Goal: Communication & Community: Answer question/provide support

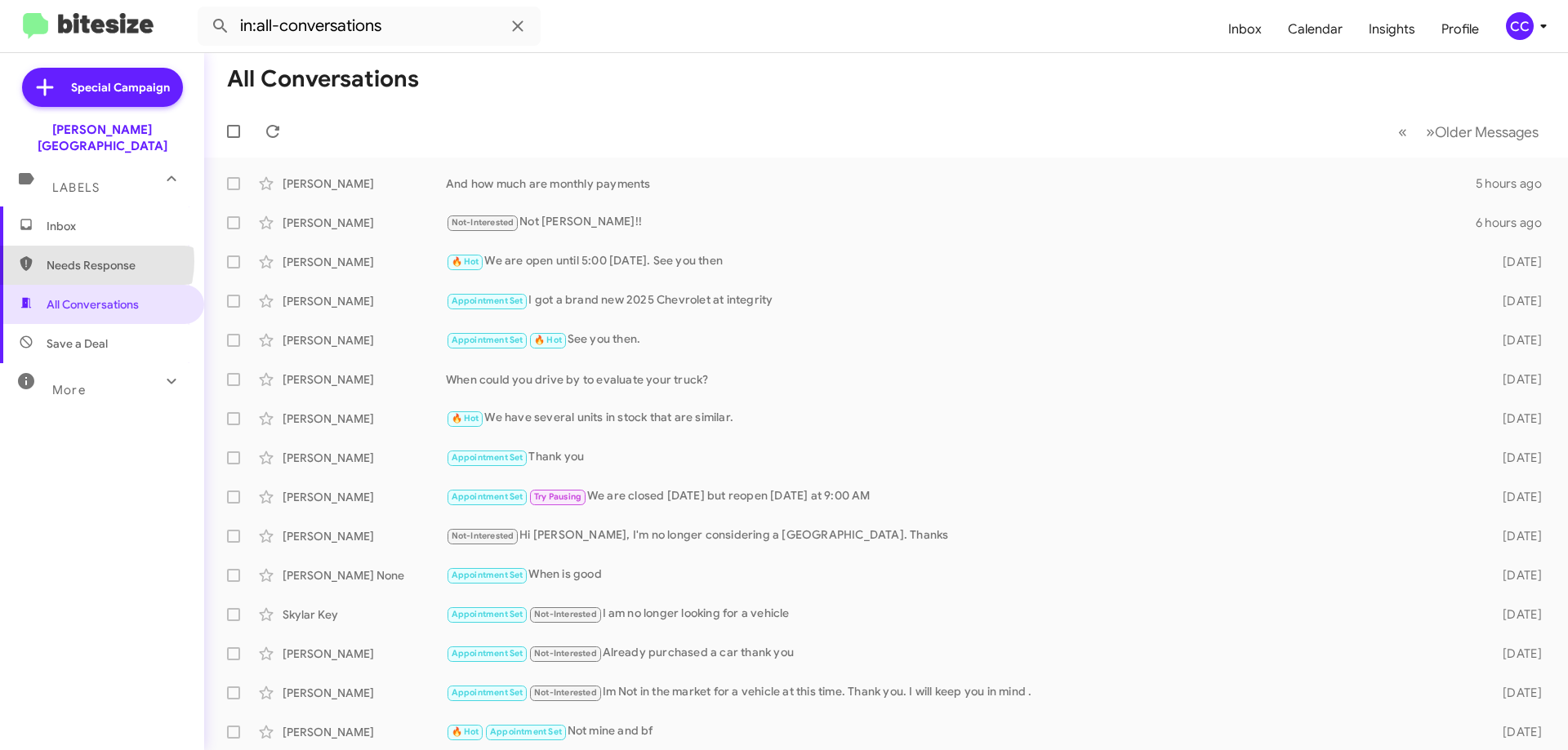
click at [90, 257] on span "Needs Response" at bounding box center [116, 266] width 139 height 17
type input "in:needs-response"
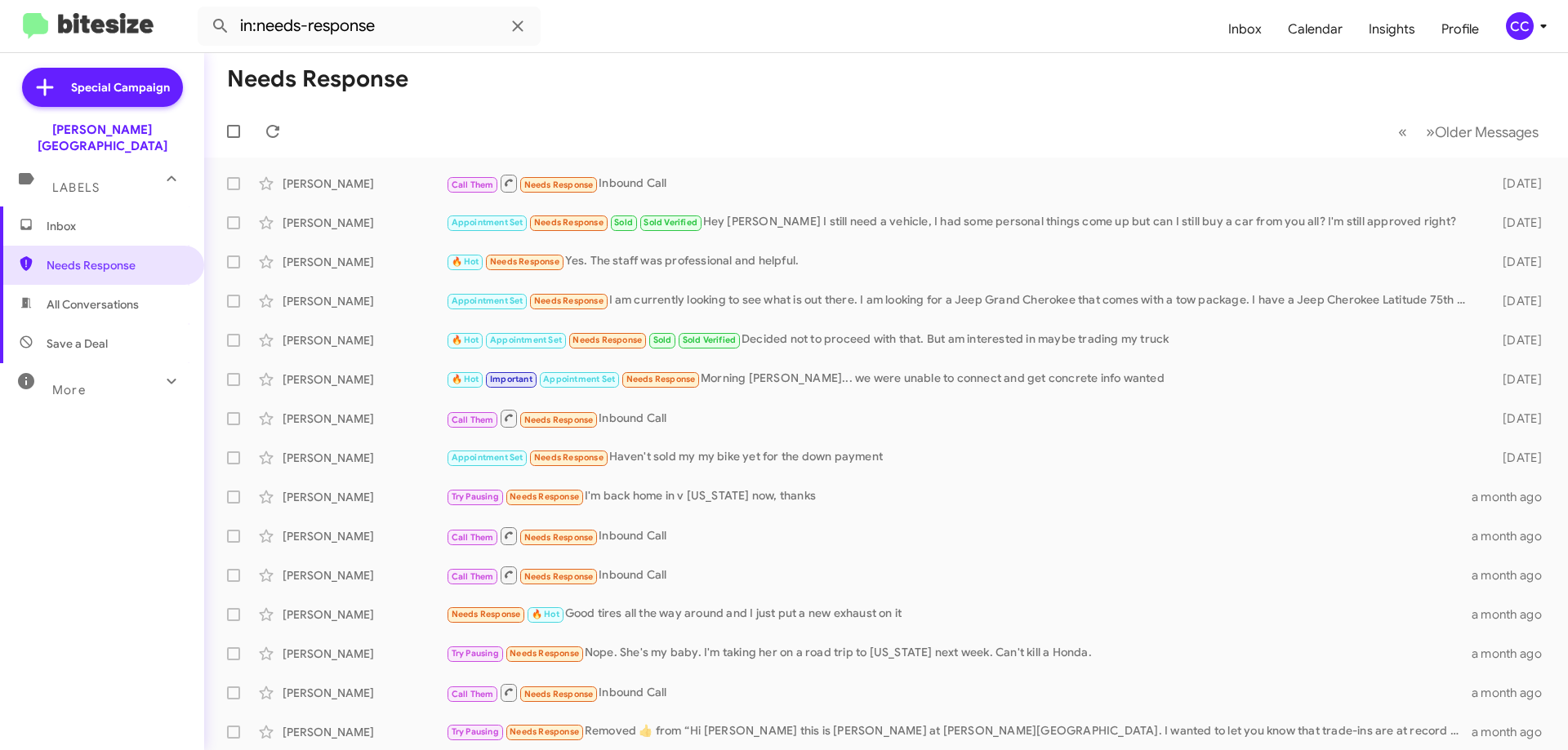
click at [74, 218] on span "Inbox" at bounding box center [116, 226] width 139 height 17
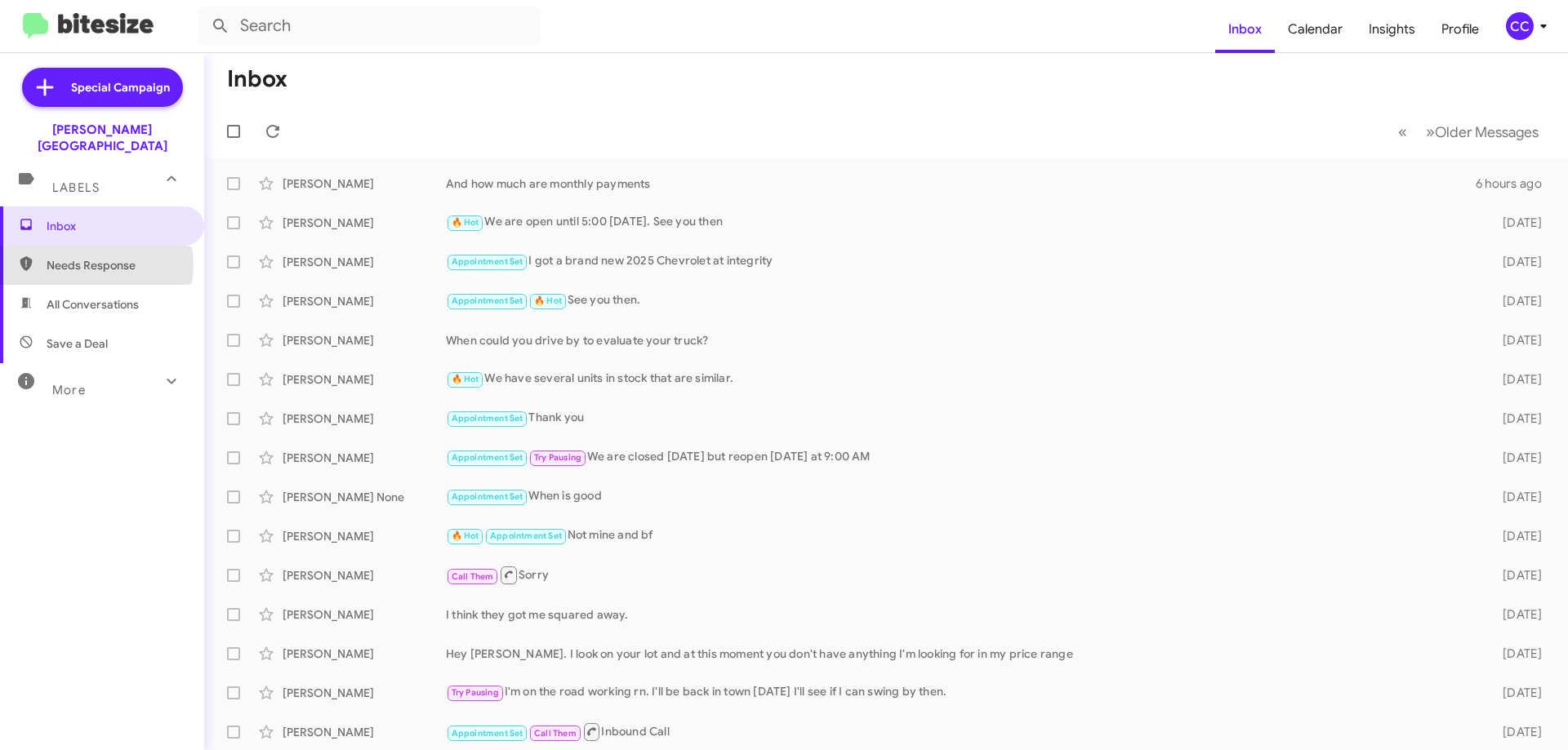
click at [92, 257] on span "Needs Response" at bounding box center [116, 266] width 139 height 17
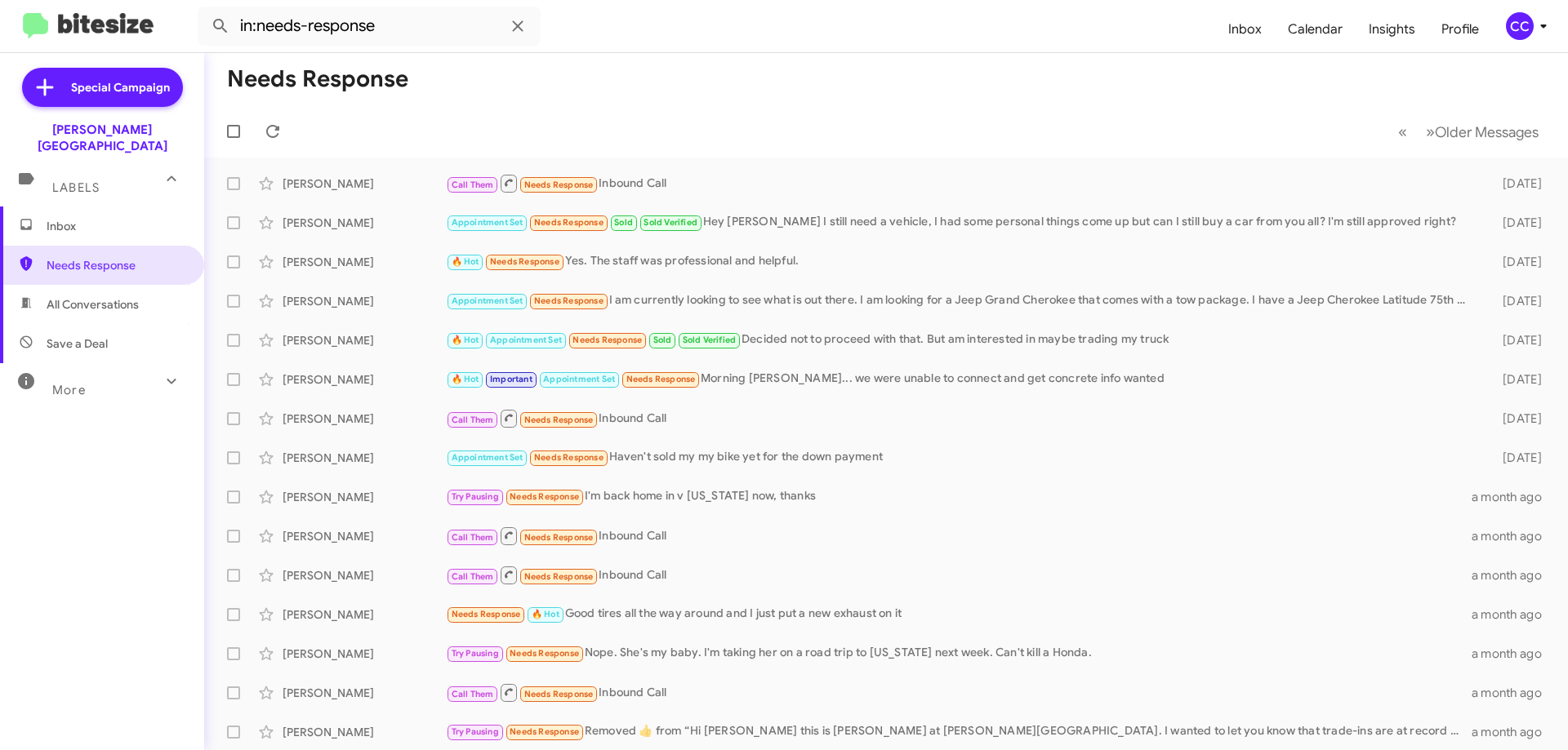
click at [87, 296] on span "All Conversations" at bounding box center [93, 305] width 92 height 17
type input "in:all-conversations"
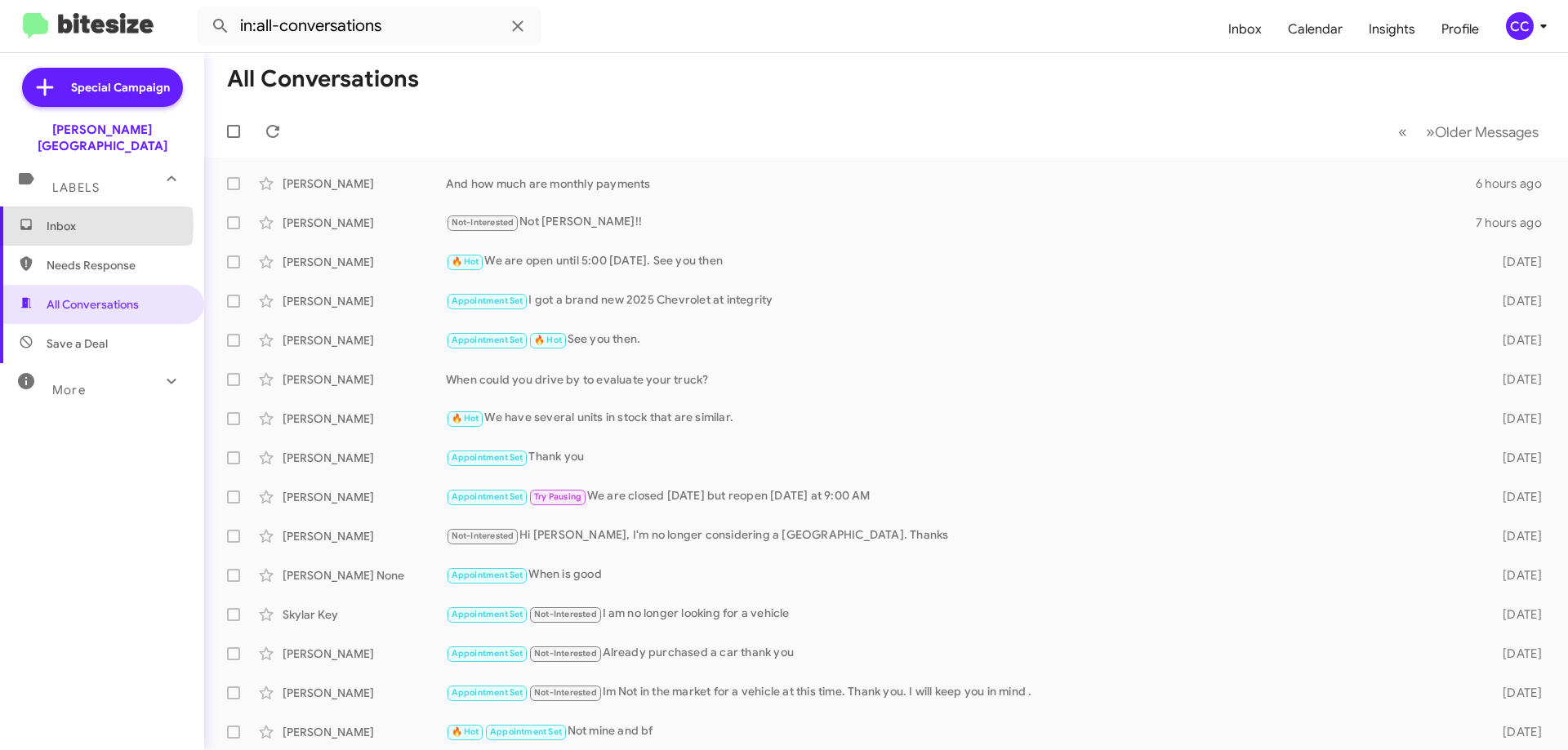
click at [64, 218] on span "Inbox" at bounding box center [116, 226] width 139 height 17
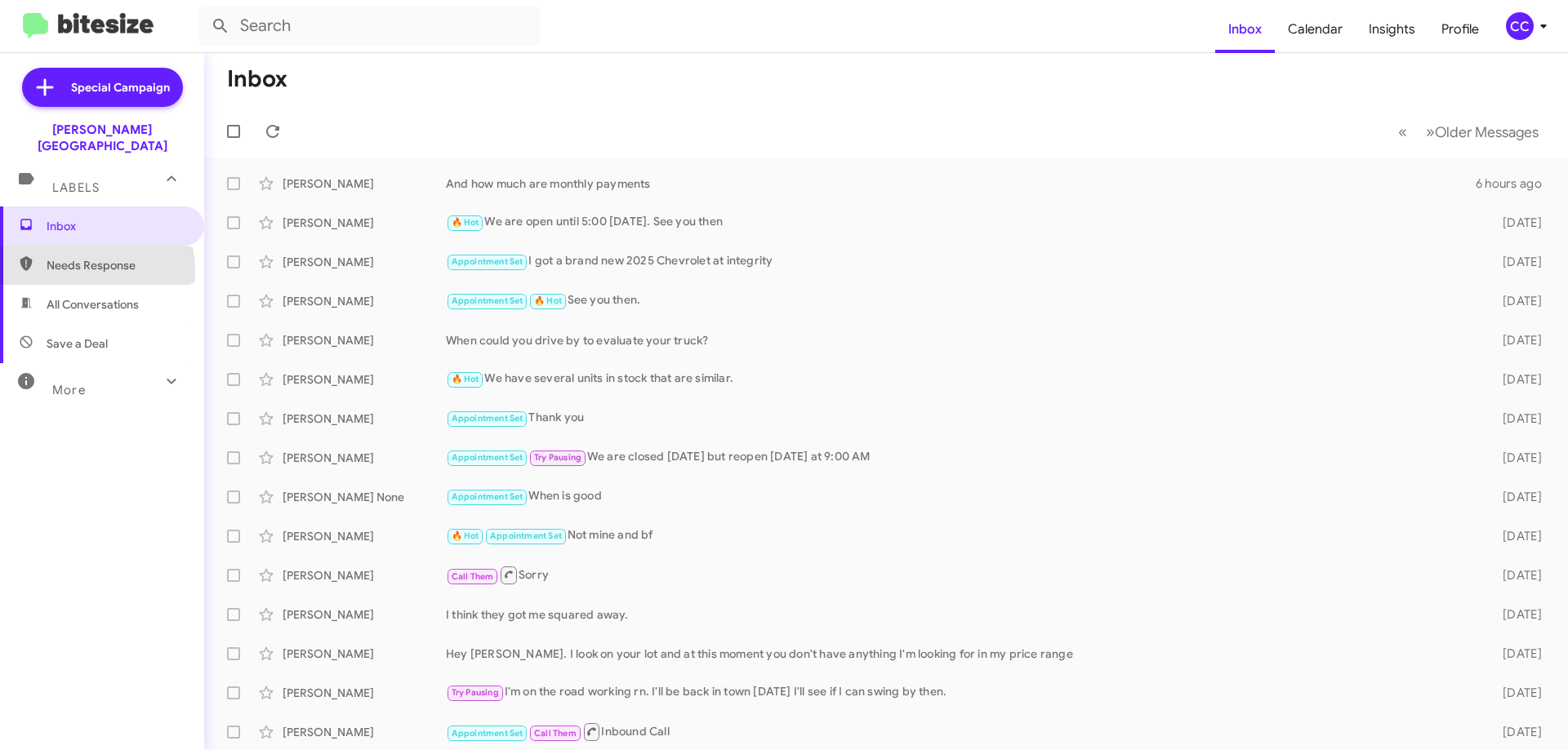
click at [76, 257] on span "Needs Response" at bounding box center [116, 266] width 139 height 17
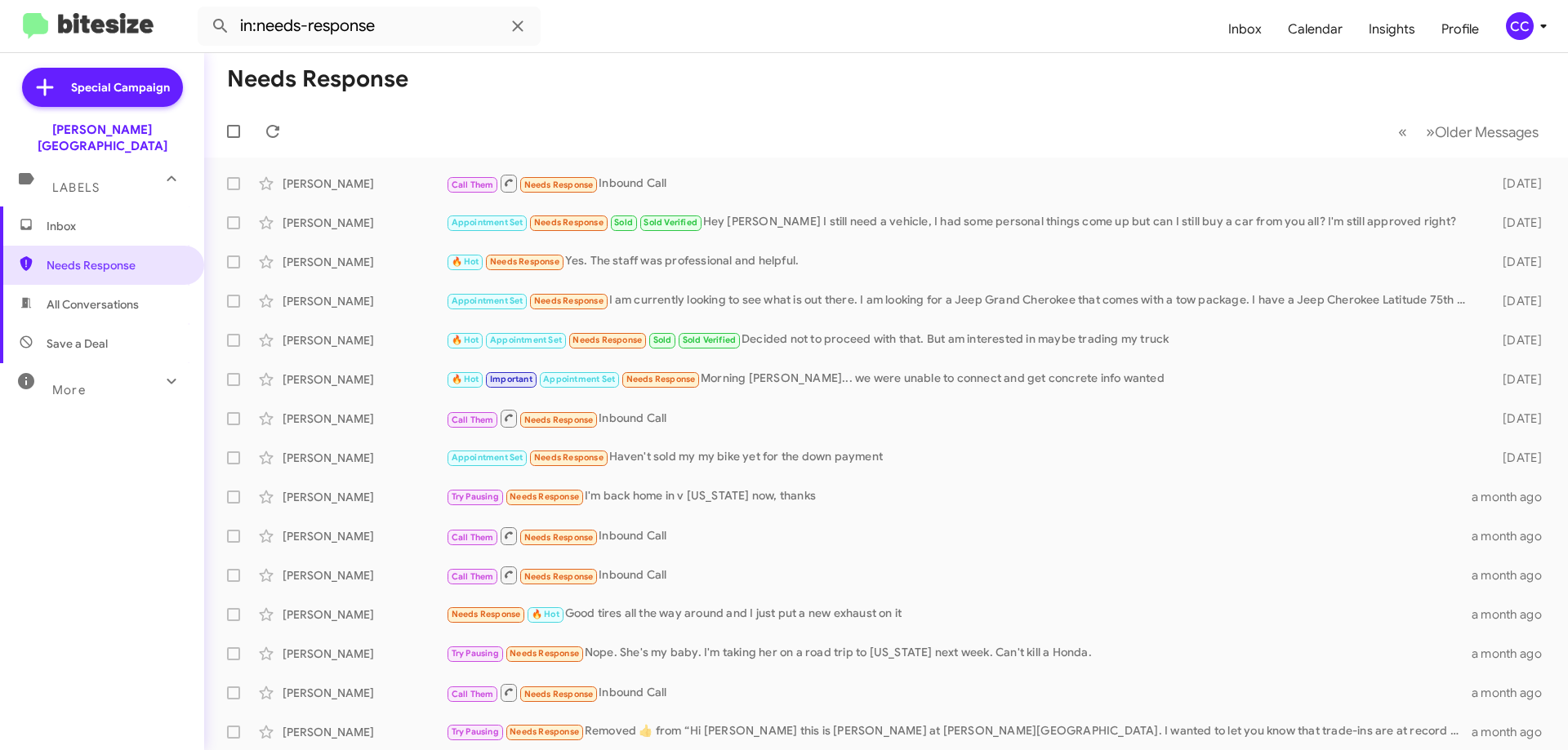
click at [80, 296] on span "All Conversations" at bounding box center [93, 305] width 92 height 17
type input "in:all-conversations"
